Goal: Task Accomplishment & Management: Use online tool/utility

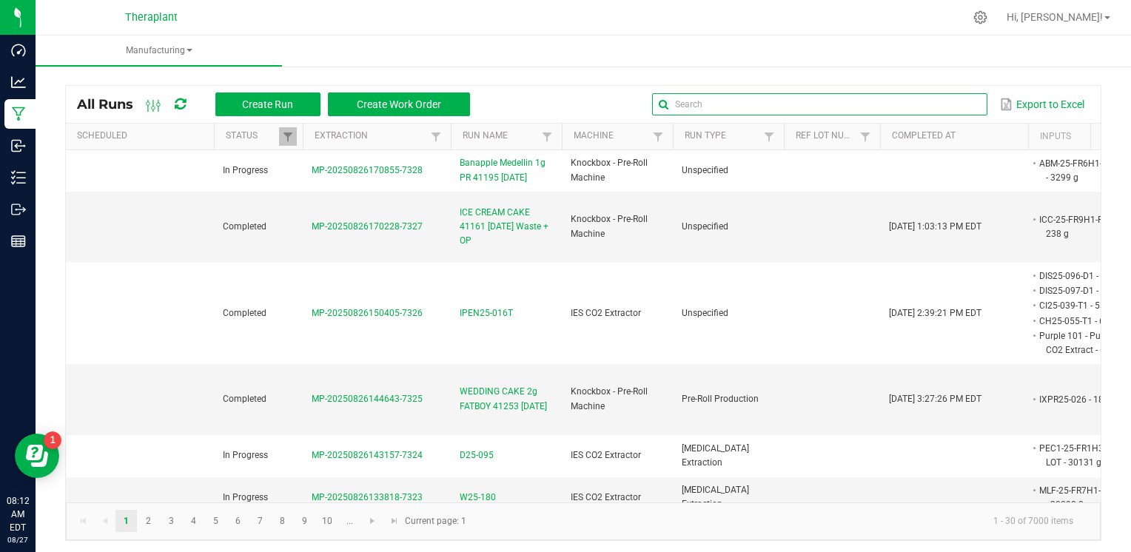
click at [973, 110] on input "text" at bounding box center [819, 104] width 335 height 22
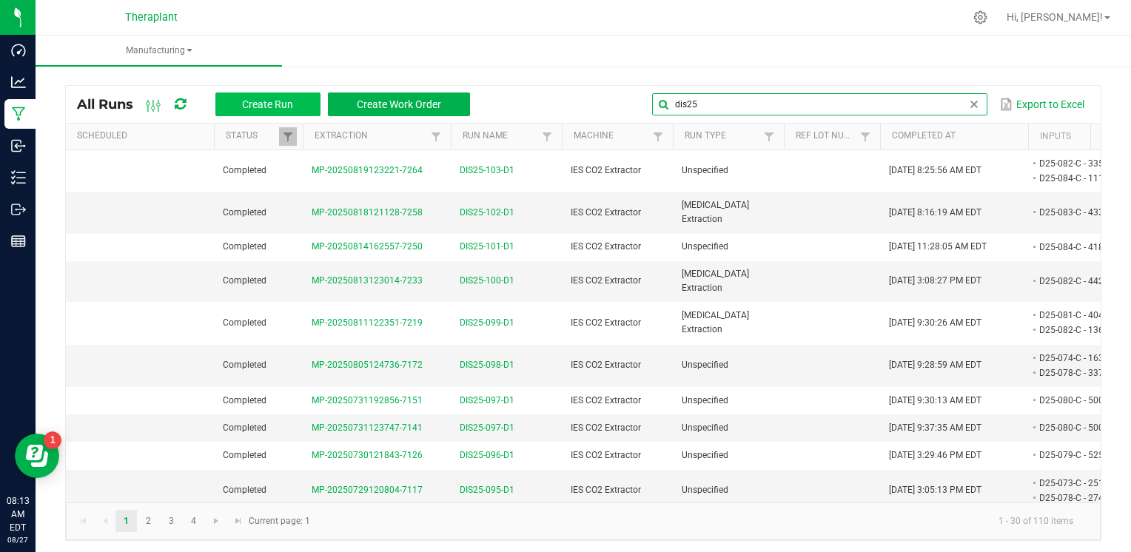
type input "dis25"
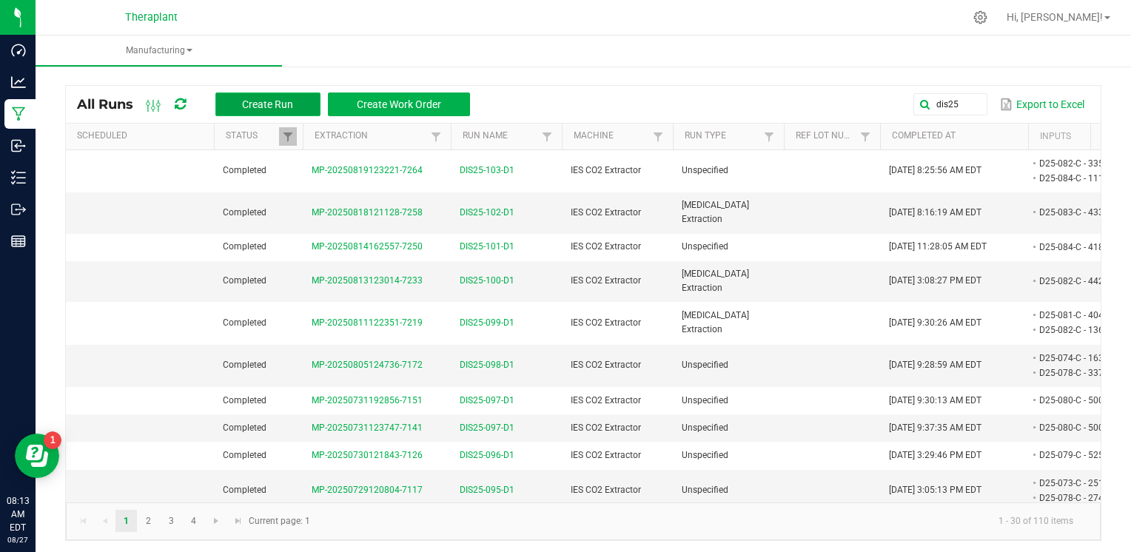
click at [284, 102] on span "Create Run" at bounding box center [267, 104] width 51 height 12
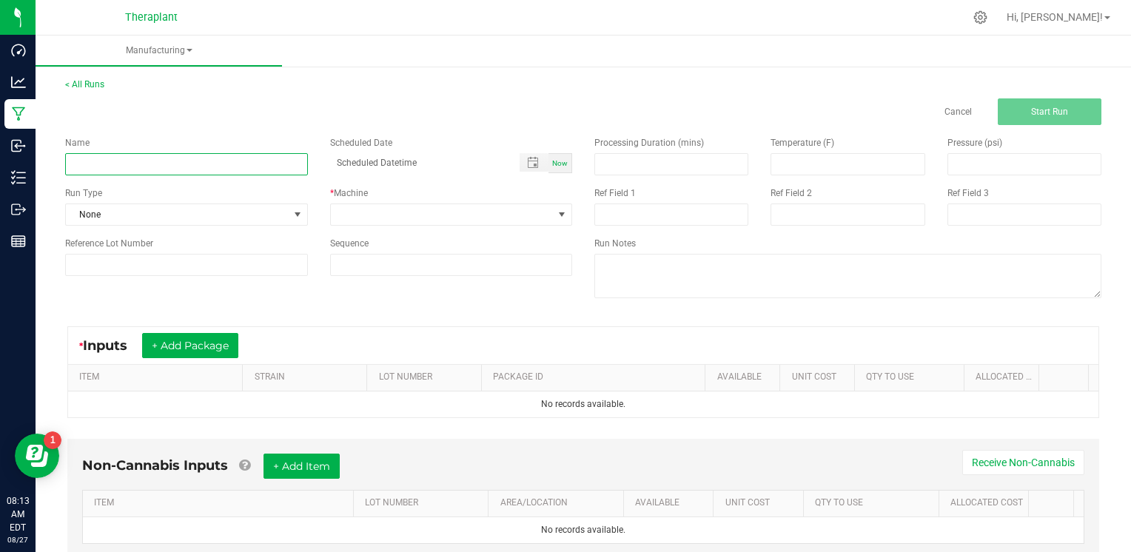
click at [142, 153] on input at bounding box center [186, 164] width 243 height 22
type input "DIS25-104-D1"
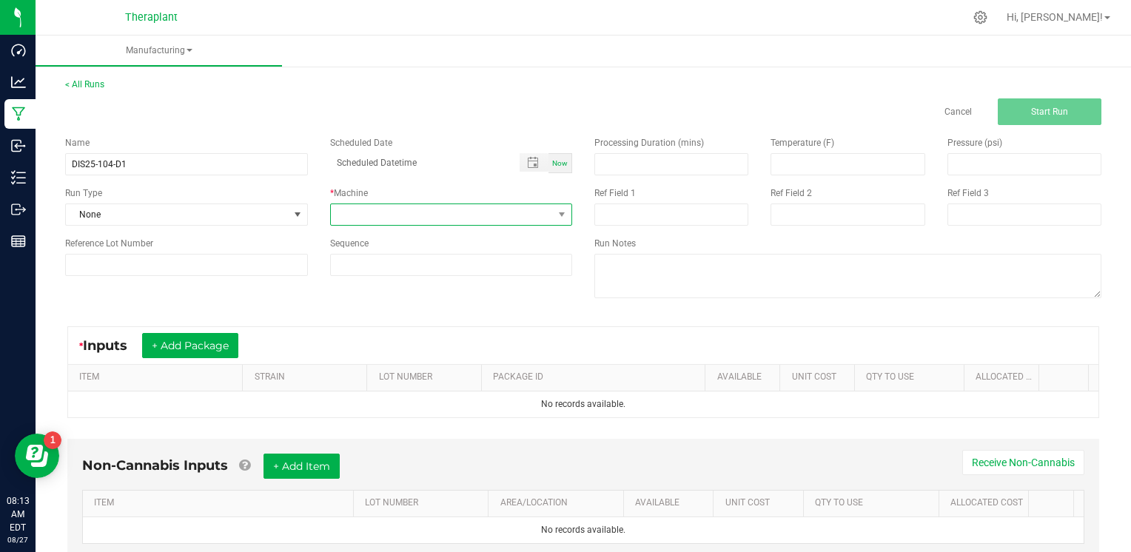
click at [534, 218] on span at bounding box center [442, 214] width 223 height 21
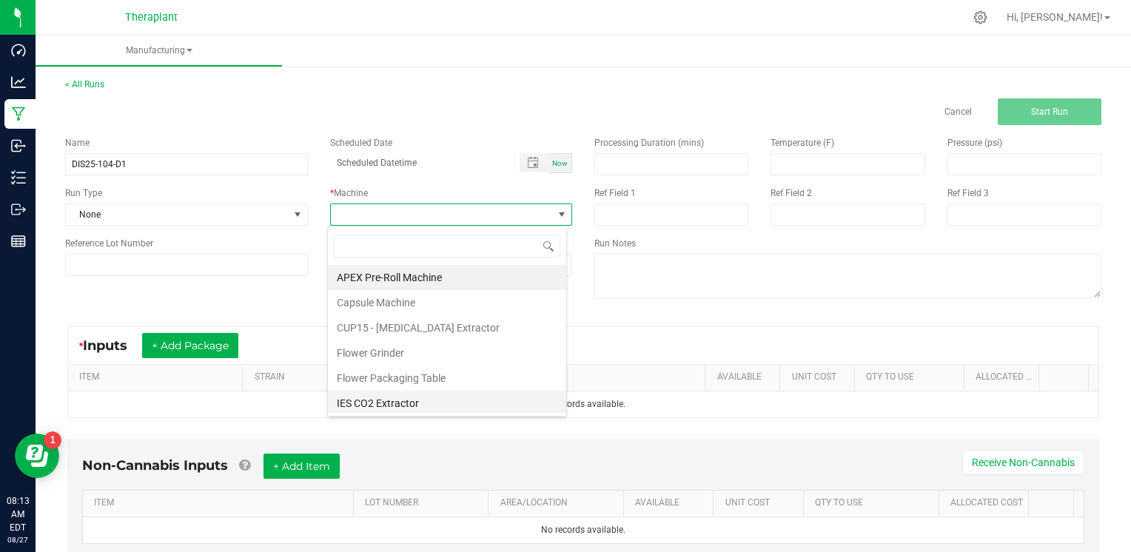
click at [420, 403] on li "IES CO2 Extractor" at bounding box center [447, 403] width 238 height 25
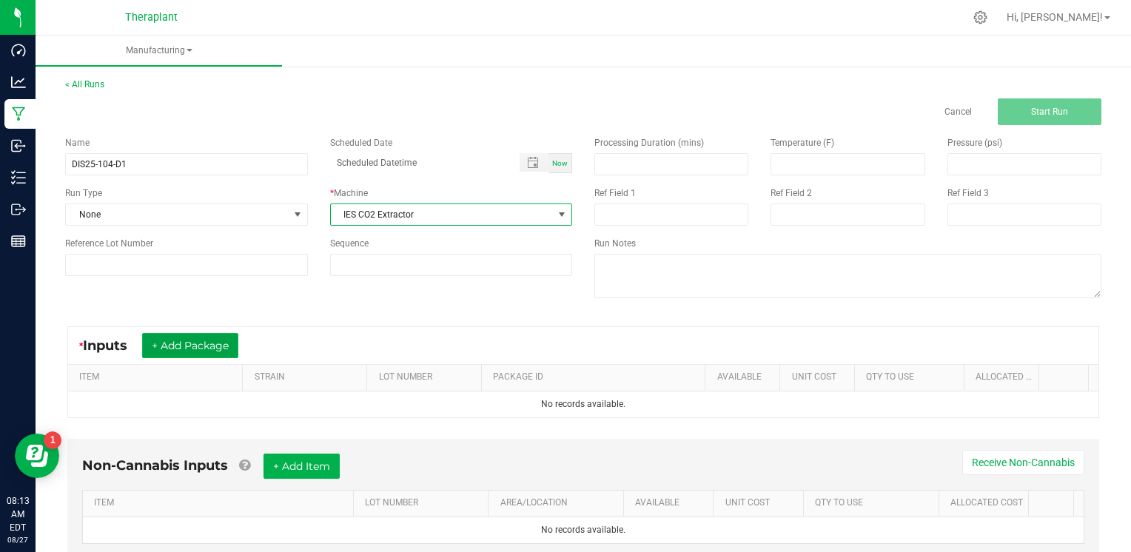
click at [207, 341] on button "+ Add Package" at bounding box center [190, 345] width 96 height 25
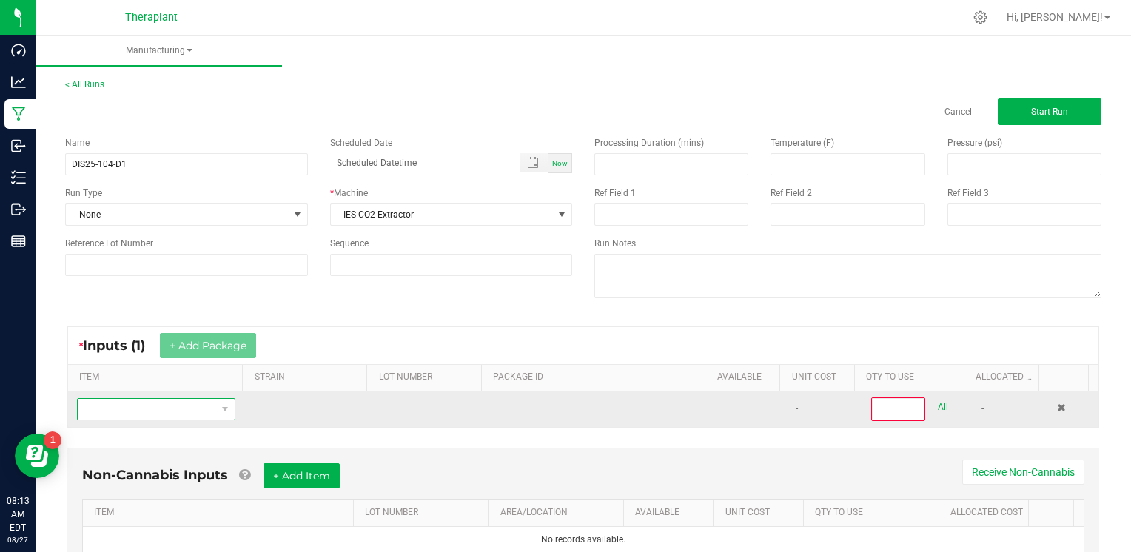
click at [161, 403] on span "NO DATA FOUND" at bounding box center [147, 409] width 138 height 21
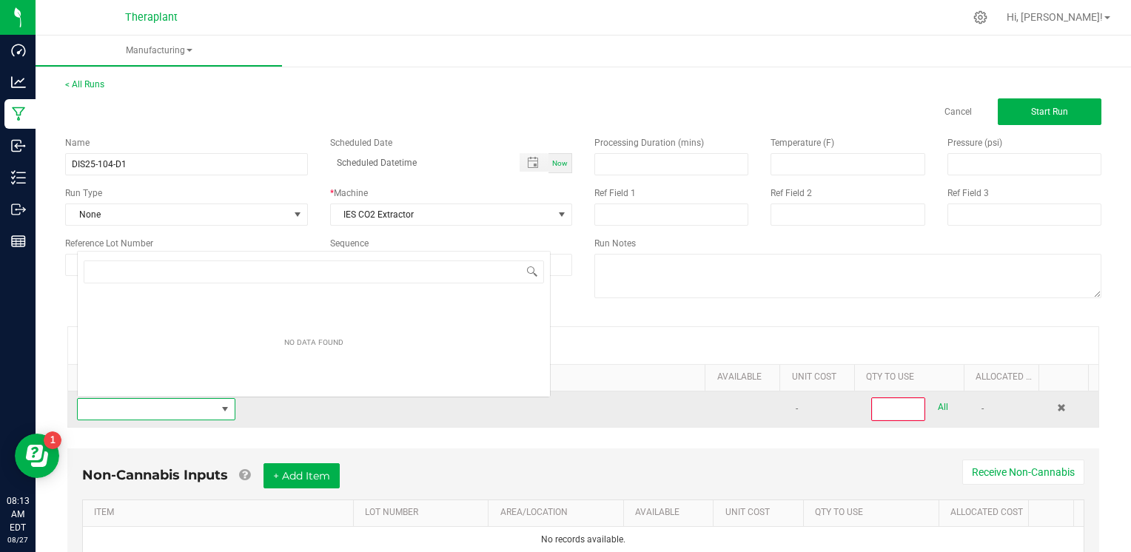
scroll to position [21, 153]
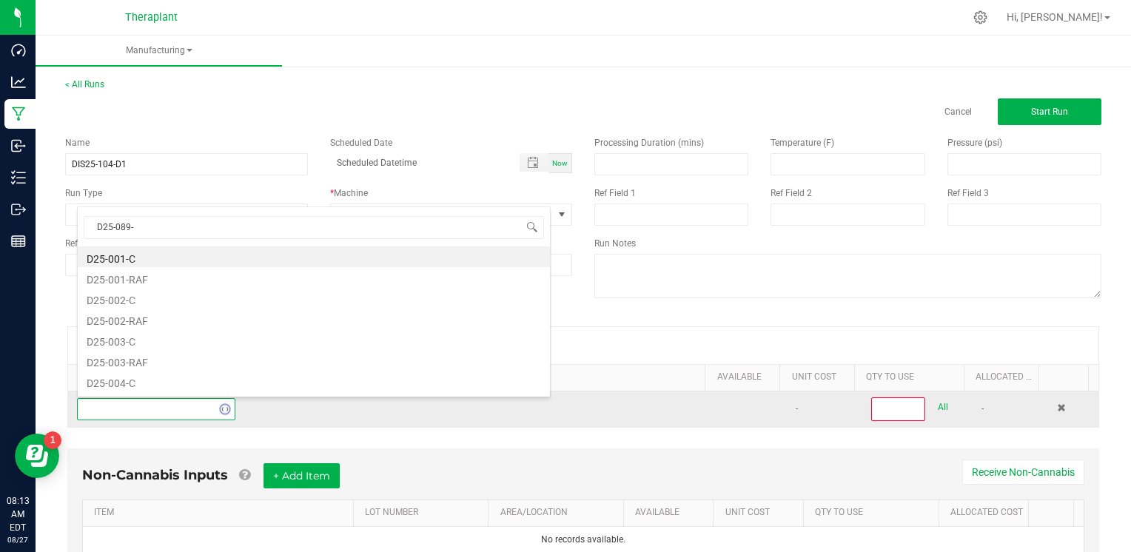
type input "D25-089-C"
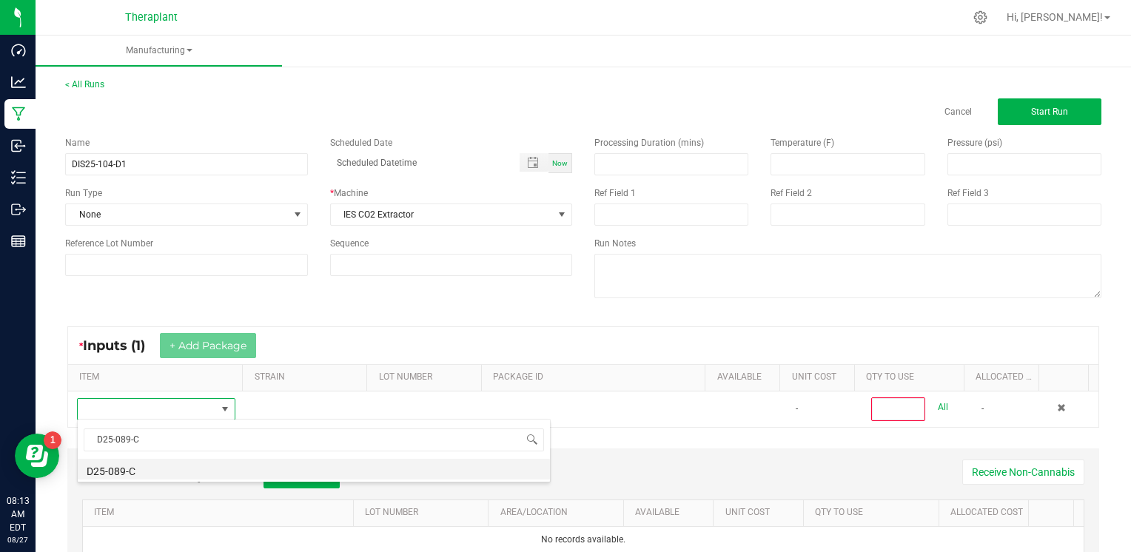
click at [158, 471] on li "D25-089-C" at bounding box center [314, 469] width 472 height 21
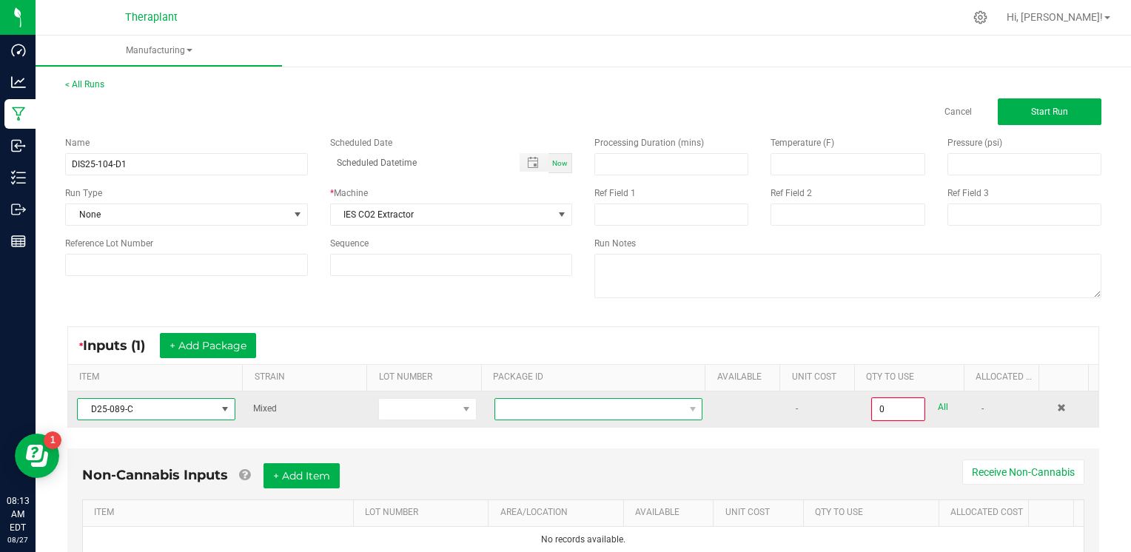
click at [551, 407] on span at bounding box center [589, 409] width 189 height 21
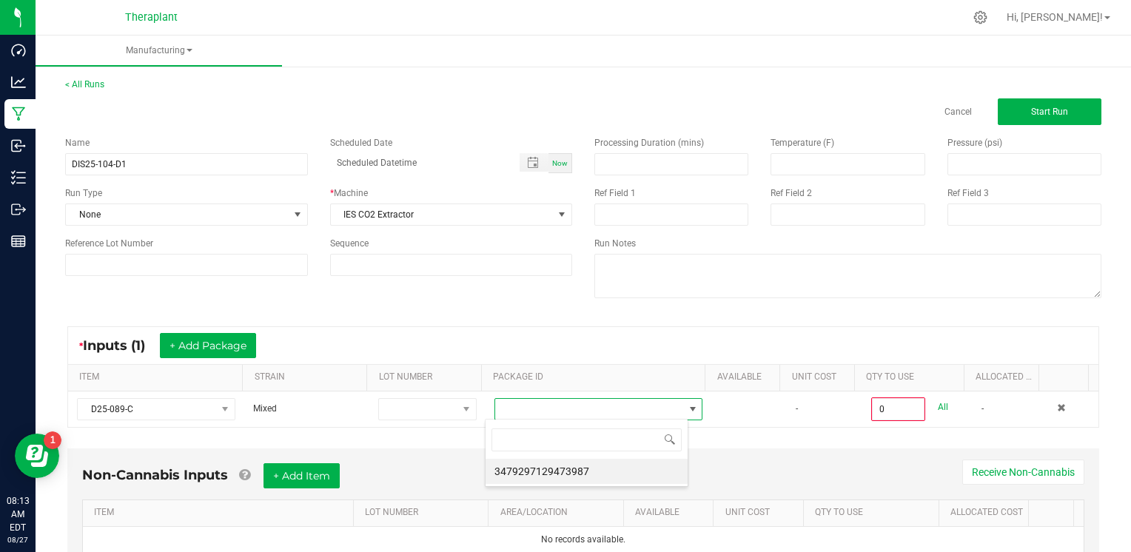
scroll to position [21, 203]
click at [557, 478] on li "3479297129473987" at bounding box center [587, 471] width 202 height 25
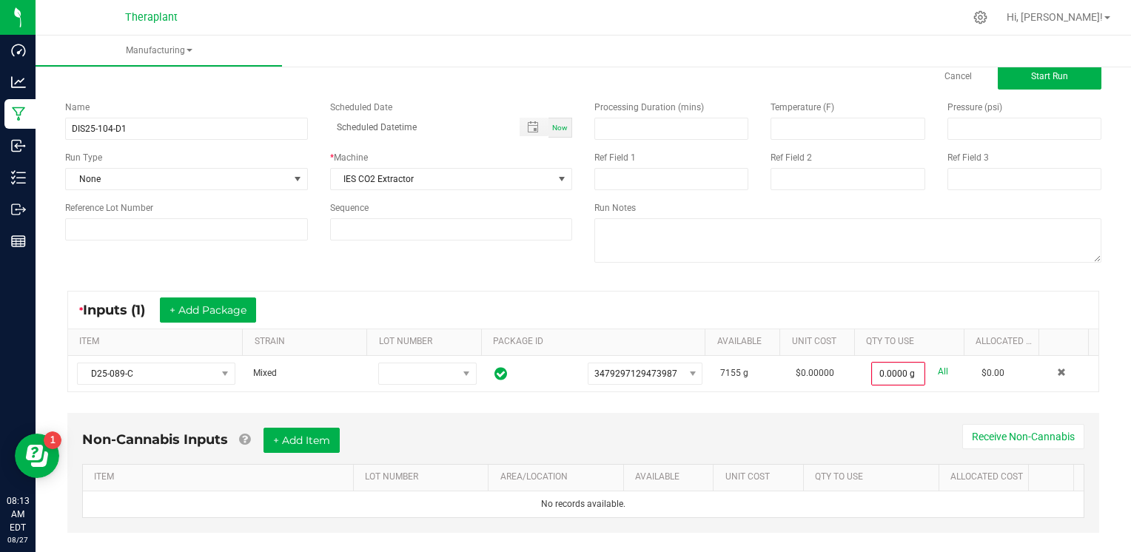
scroll to position [56, 0]
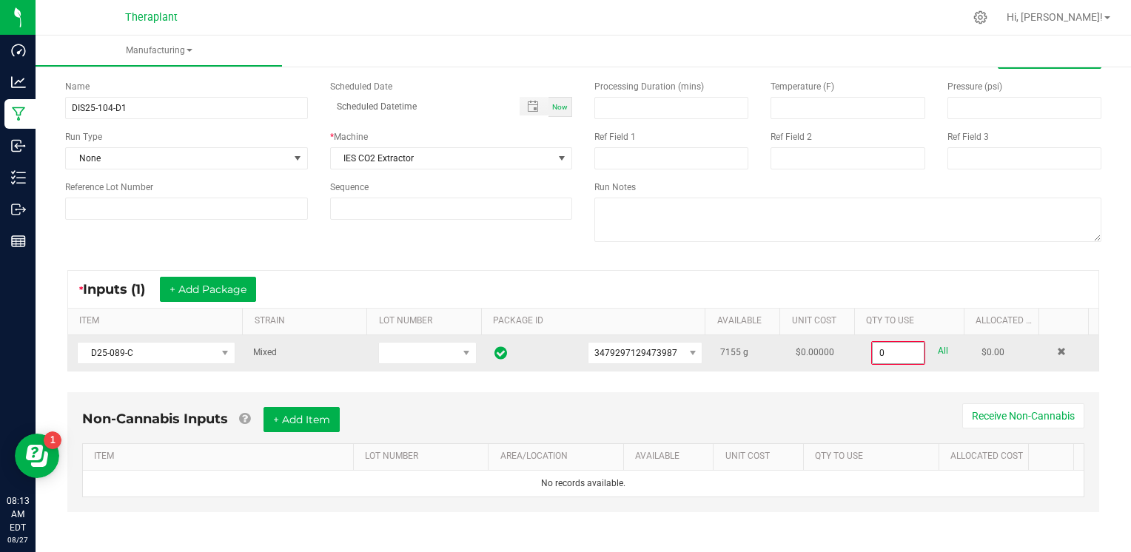
click at [877, 349] on input "0" at bounding box center [898, 353] width 51 height 21
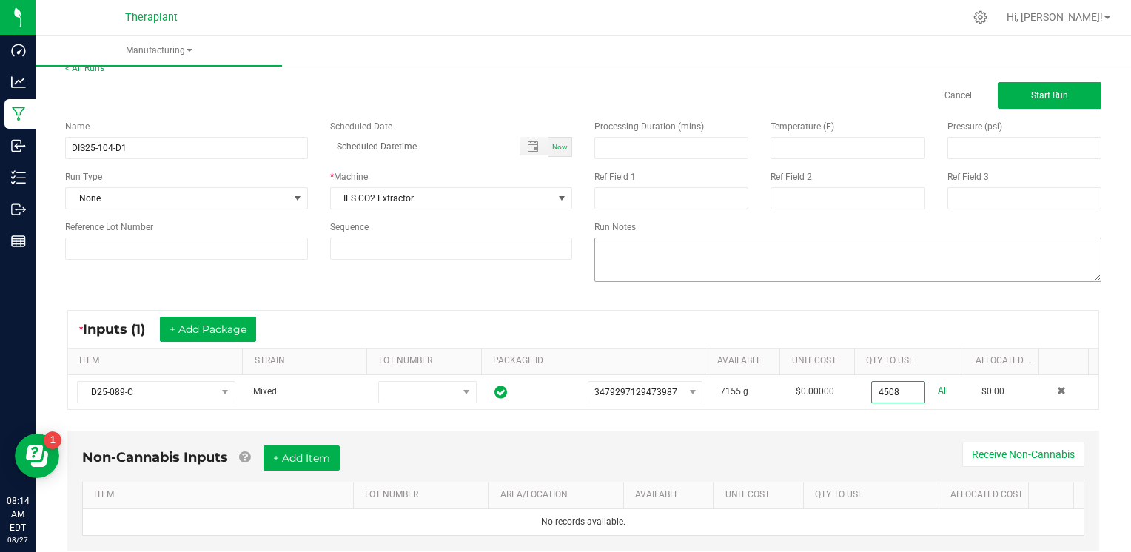
scroll to position [0, 0]
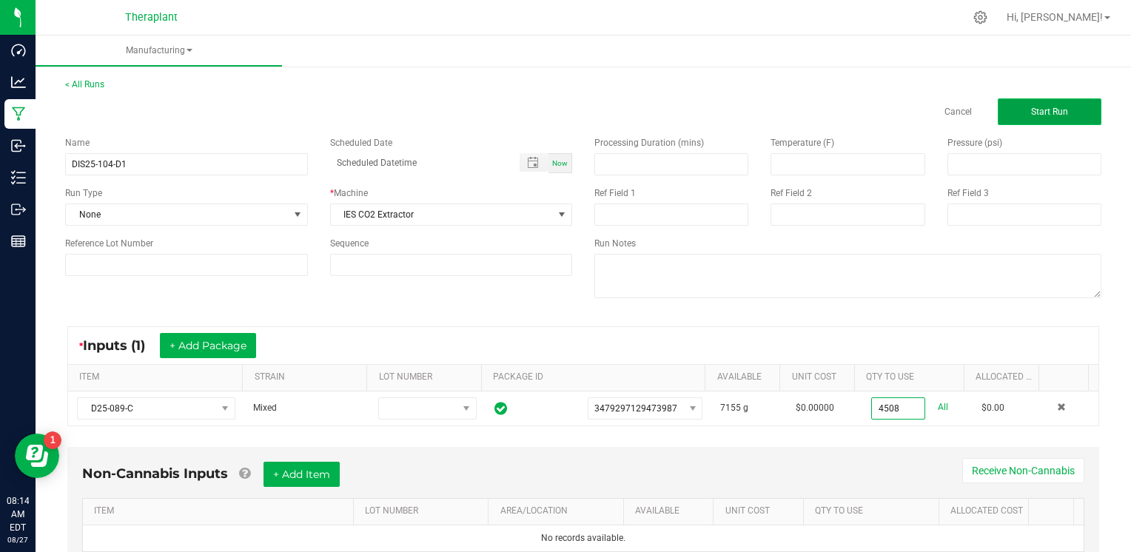
type input "4508.0000 g"
click at [1005, 108] on button "Start Run" at bounding box center [1050, 111] width 104 height 27
